Goal: Check status: Check status

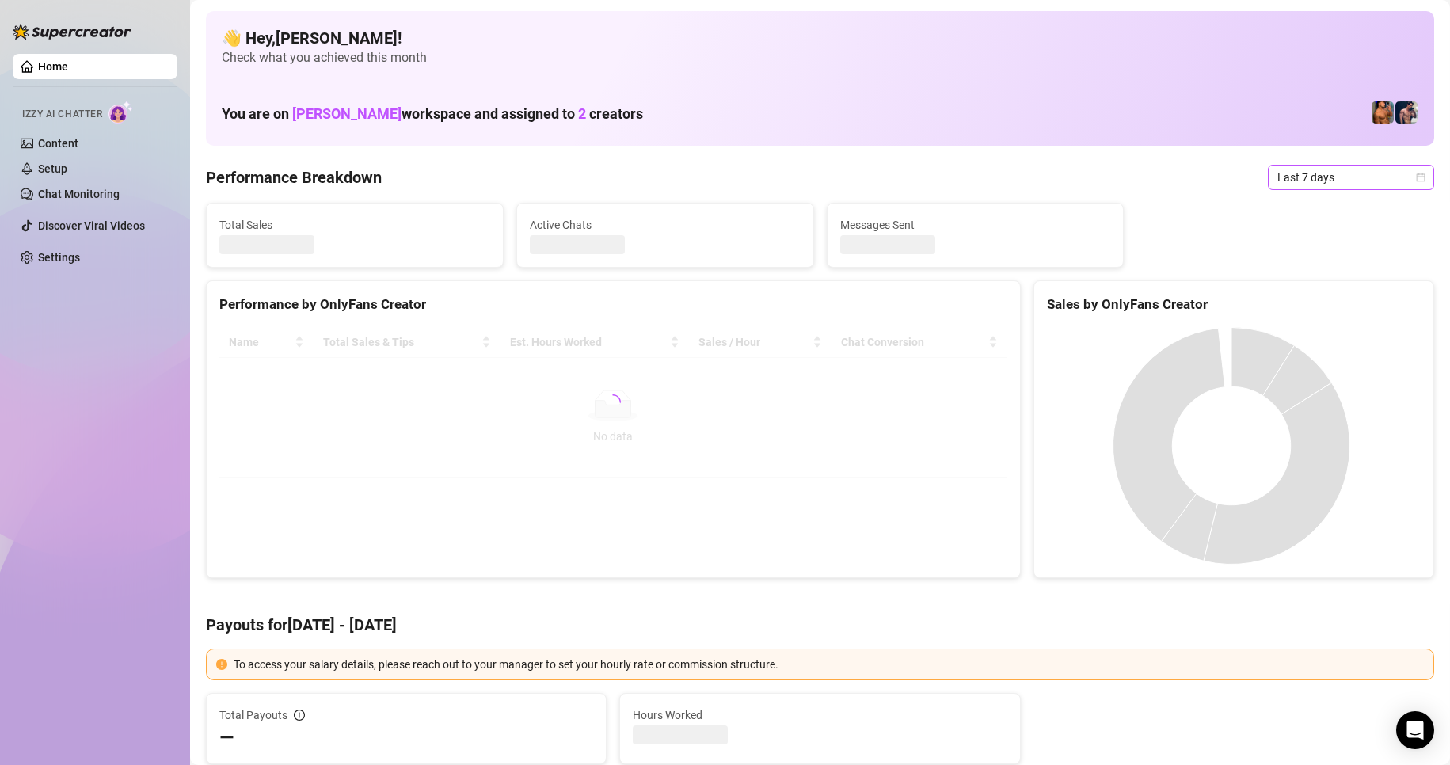
click at [1392, 173] on span "Last 7 days" at bounding box center [1351, 178] width 147 height 24
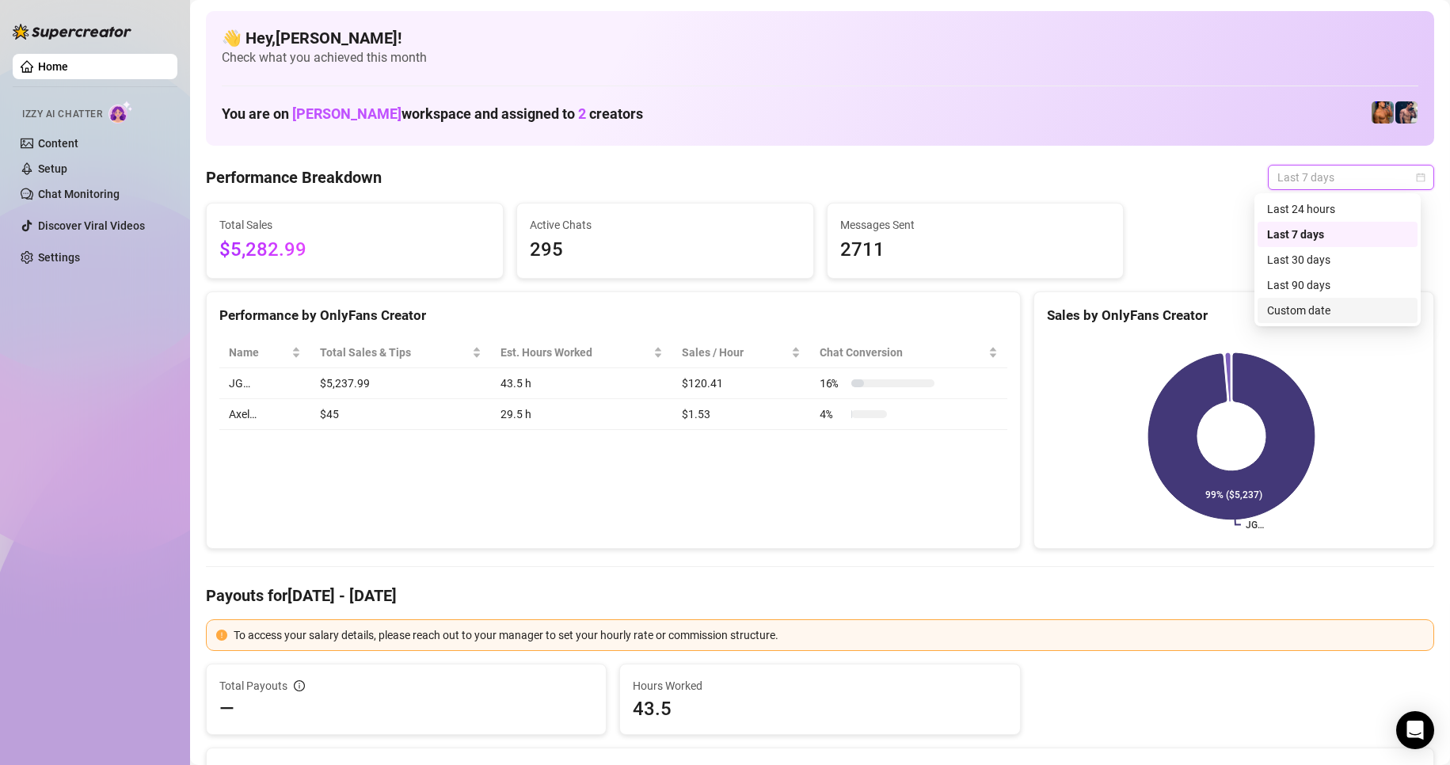
click at [1336, 312] on div "Custom date" at bounding box center [1337, 310] width 141 height 17
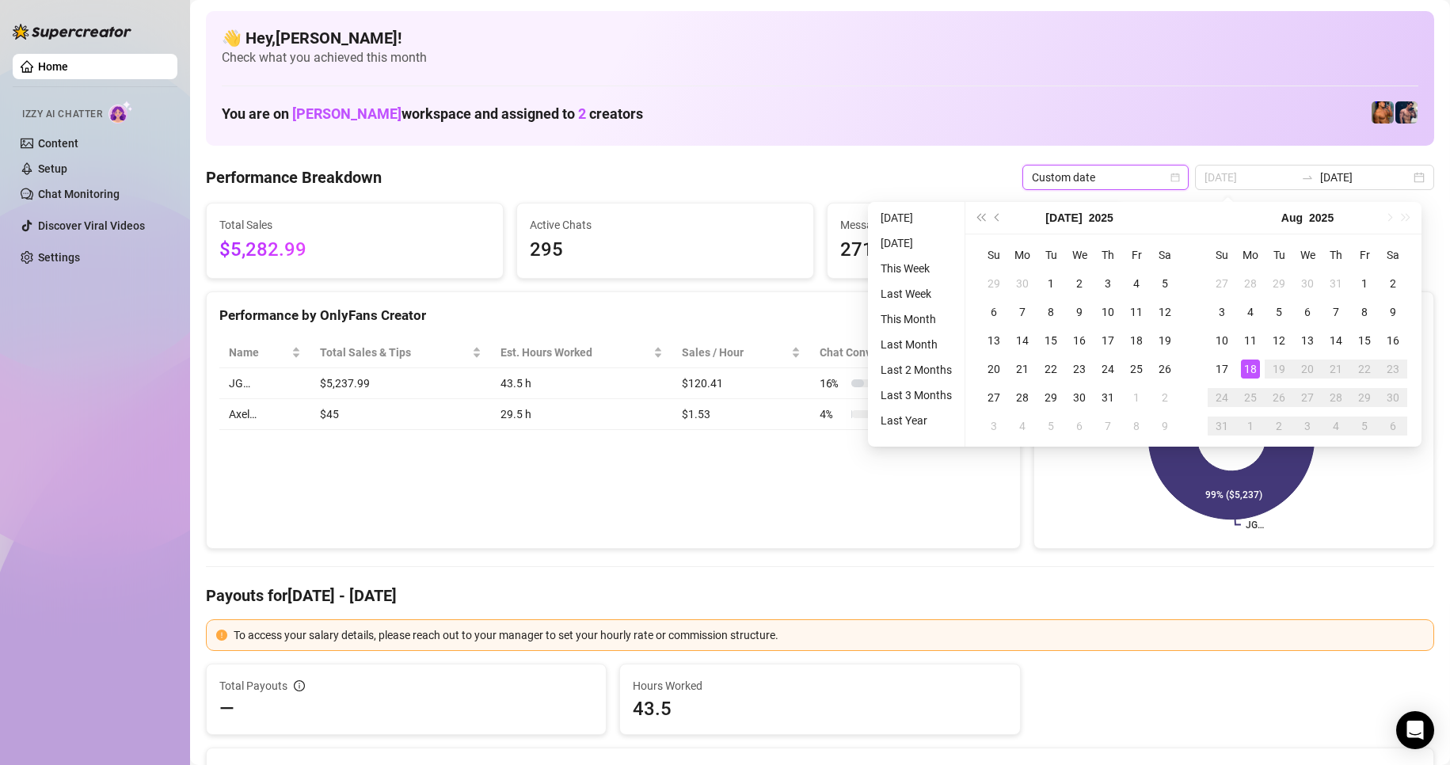
type input "[DATE]"
click at [1248, 367] on div "18" at bounding box center [1250, 369] width 19 height 19
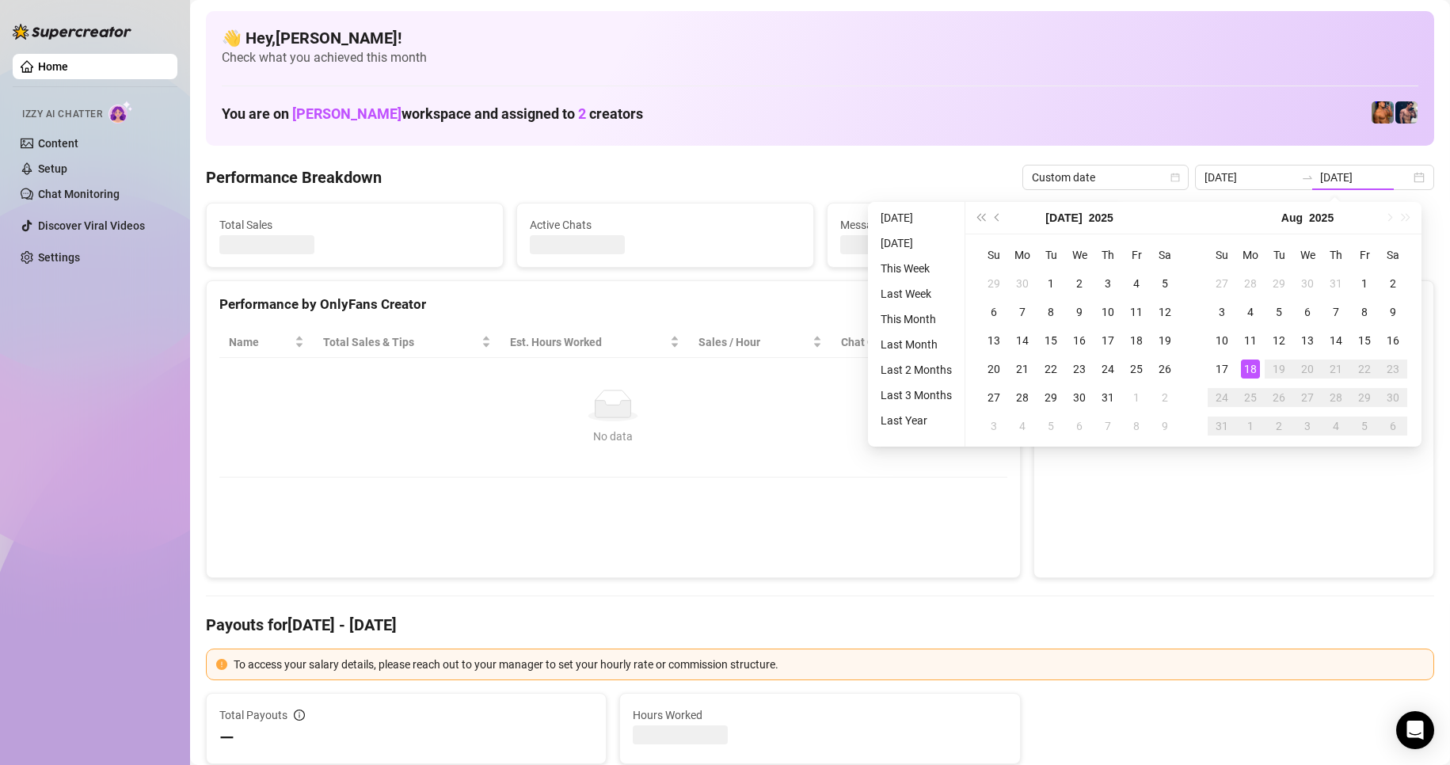
type input "[DATE]"
